Goal: Check status: Check status

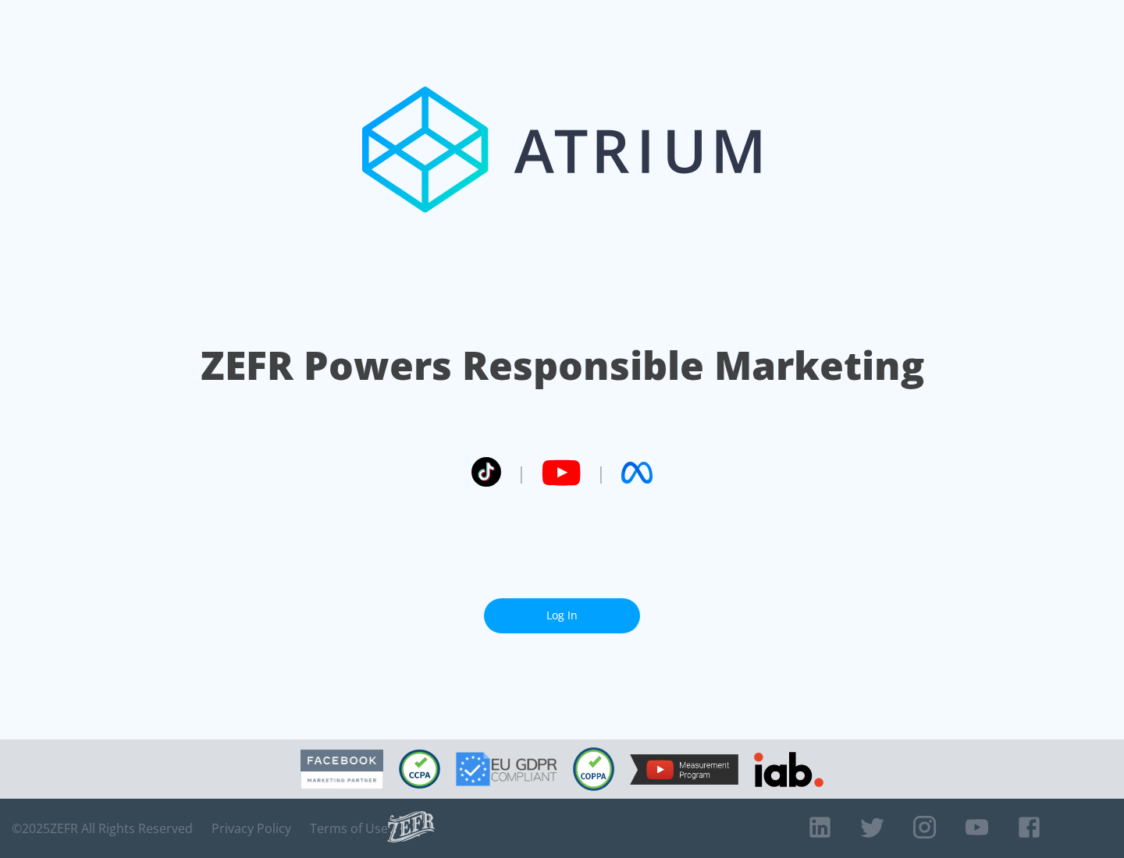
click at [562, 616] on link "Log In" at bounding box center [562, 616] width 156 height 35
